Goal: Book appointment/travel/reservation

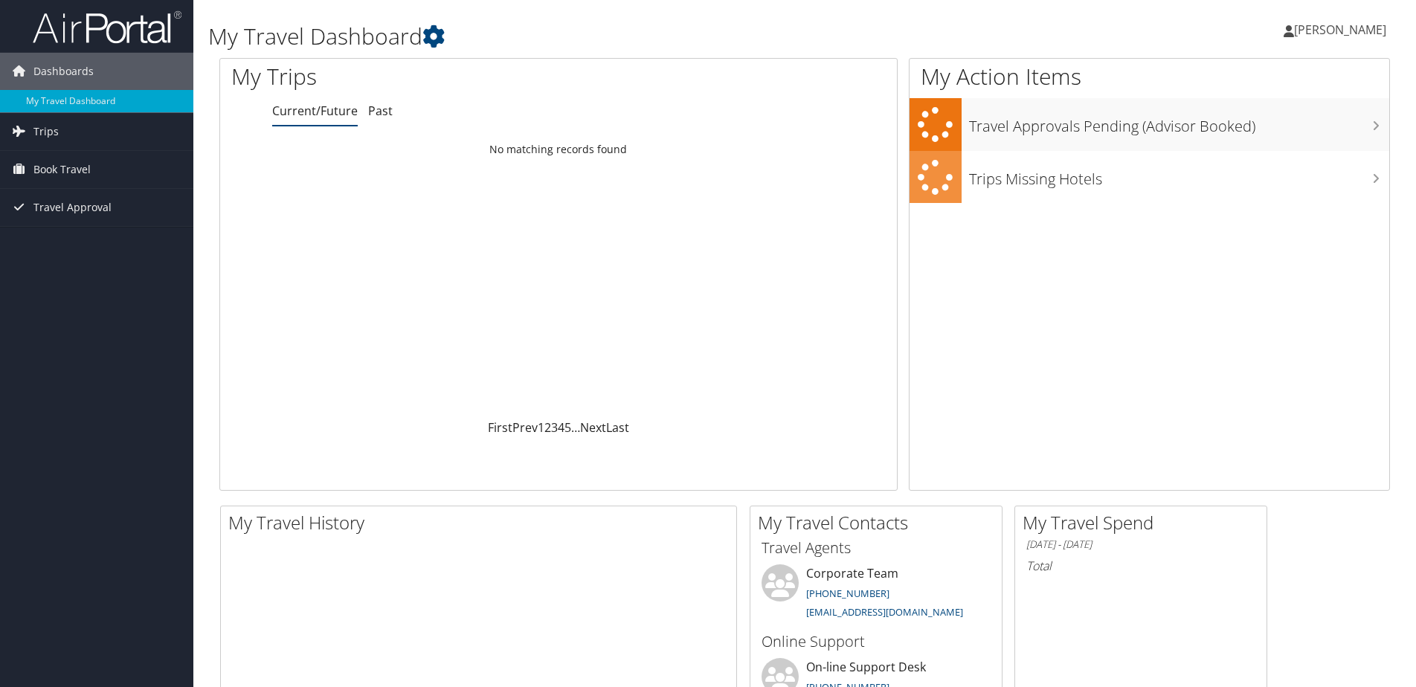
click at [103, 179] on link "Book Travel" at bounding box center [96, 169] width 193 height 37
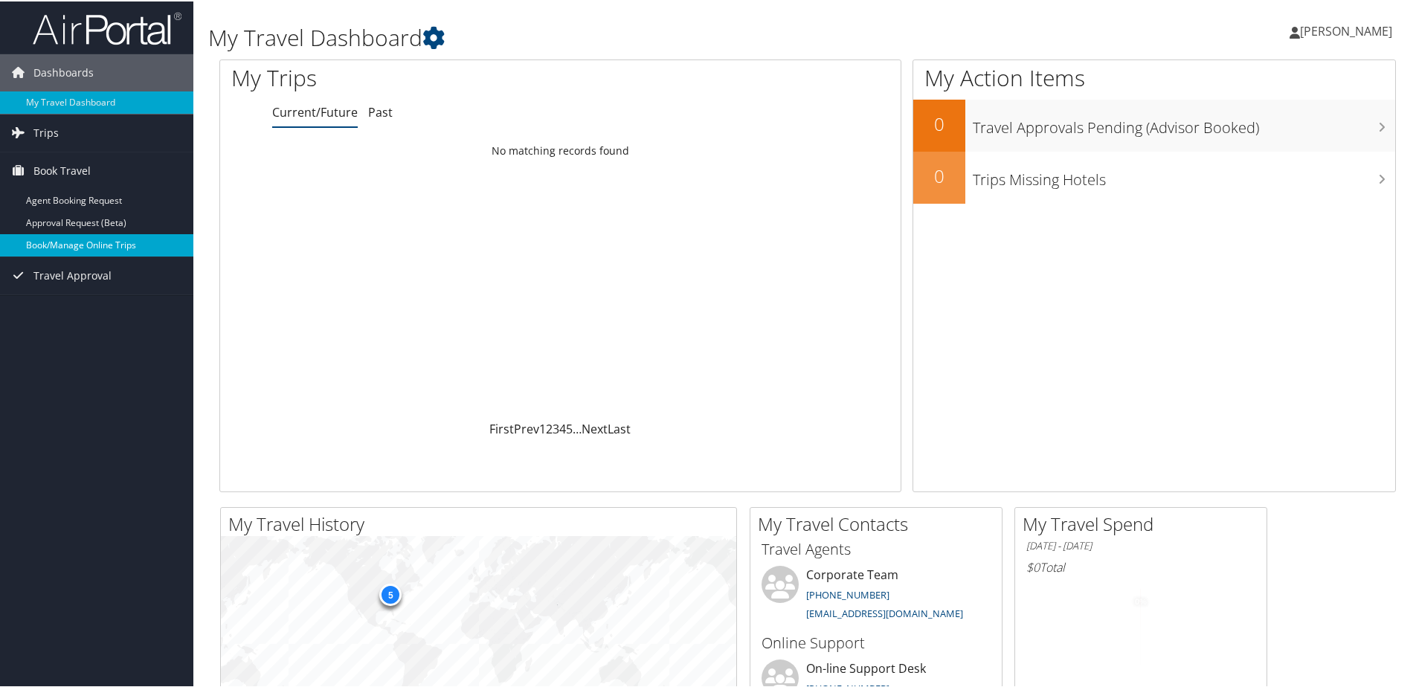
click at [90, 244] on link "Book/Manage Online Trips" at bounding box center [96, 244] width 193 height 22
click at [125, 240] on link "Book/Manage Online Trips" at bounding box center [96, 244] width 193 height 22
click at [1123, 31] on div "[PERSON_NAME] [PERSON_NAME] My Settings Travel Agency Contacts View Travel Prof…" at bounding box center [1185, 35] width 474 height 57
